Goal: Transaction & Acquisition: Obtain resource

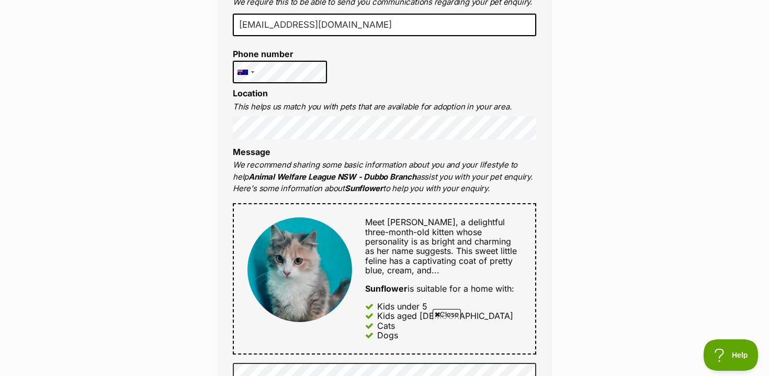
scroll to position [413, 0]
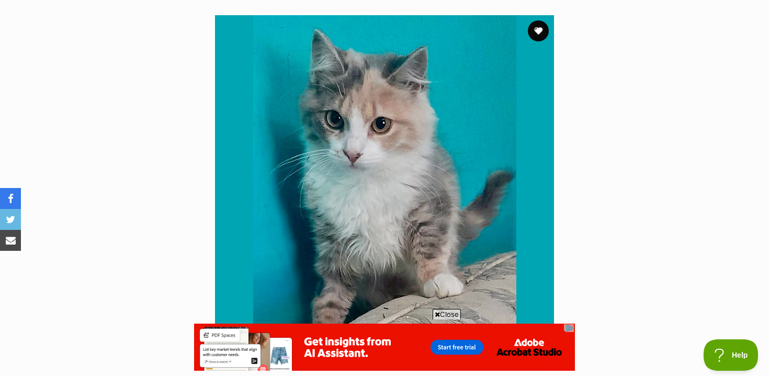
scroll to position [204, 0]
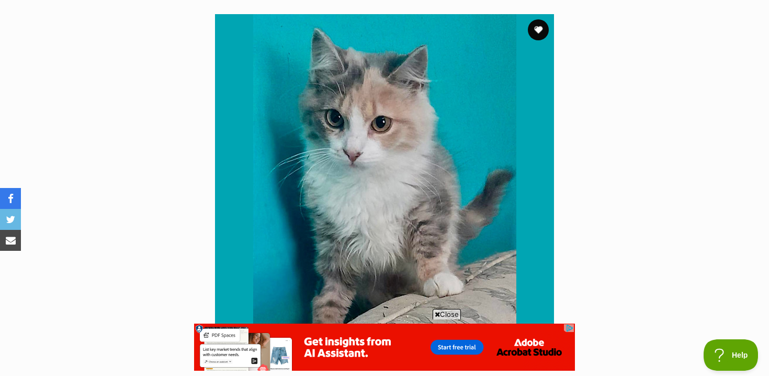
click at [441, 314] on span "Close" at bounding box center [447, 314] width 28 height 10
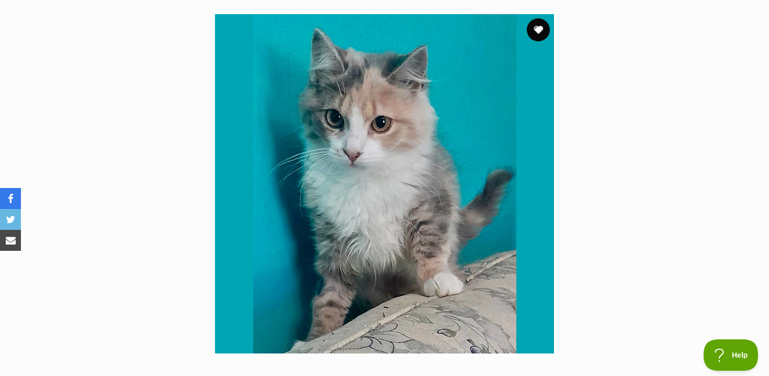
click at [541, 21] on button "favourite" at bounding box center [538, 29] width 23 height 23
